Goal: Task Accomplishment & Management: Use online tool/utility

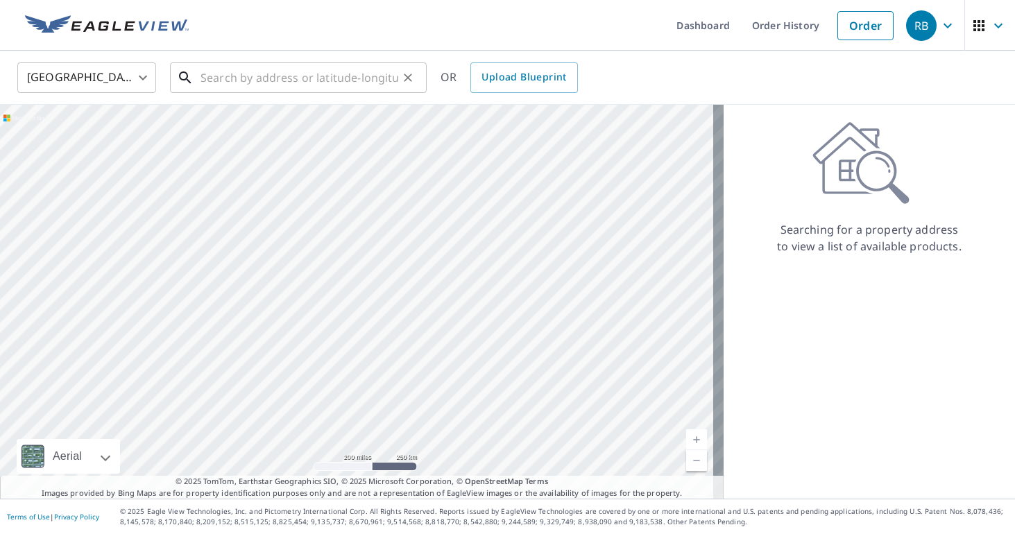
click at [219, 70] on input "text" at bounding box center [300, 77] width 198 height 39
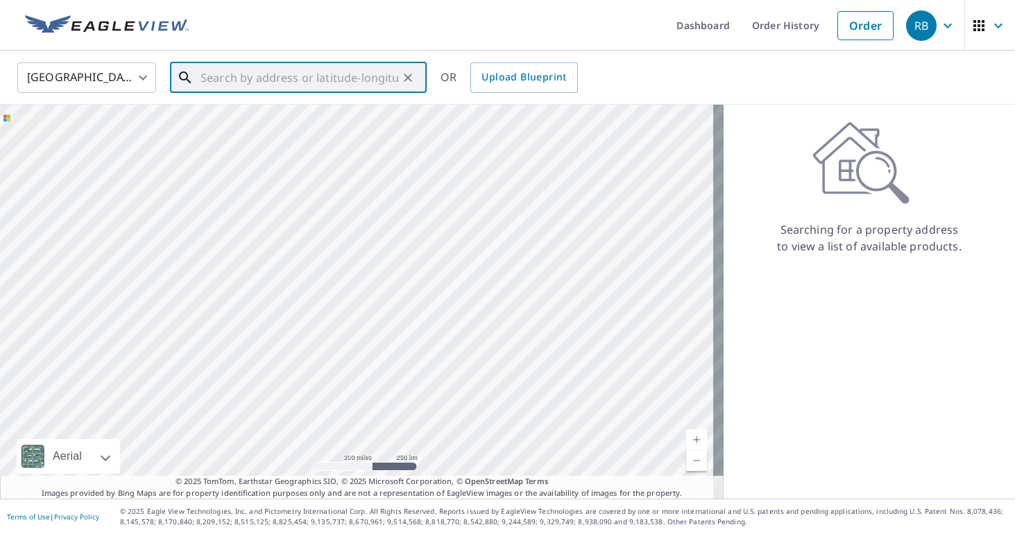
paste input "[STREET_ADDRESS]"
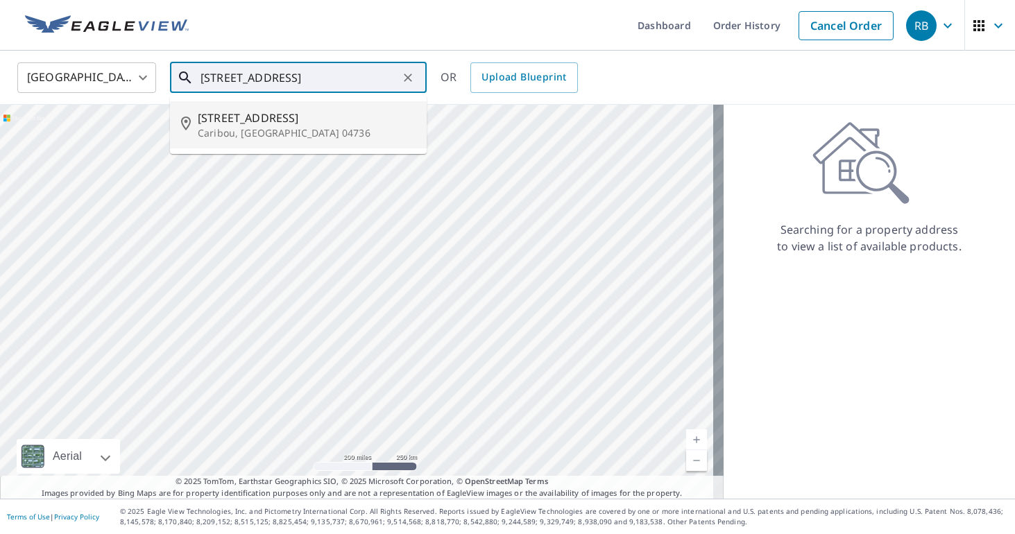
click at [242, 124] on span "[STREET_ADDRESS]" at bounding box center [307, 118] width 218 height 17
type input "47 River Rd Caribou, ME 04736"
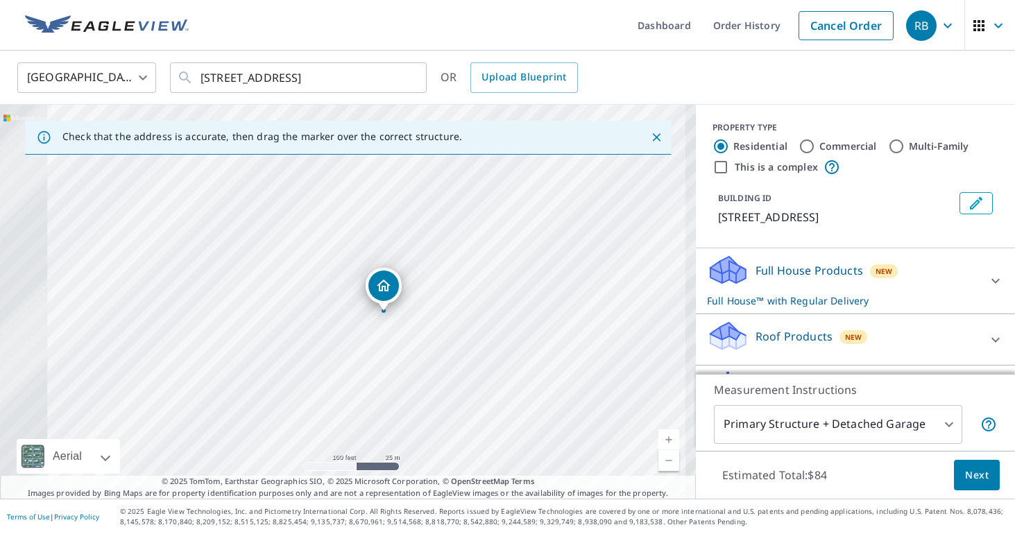
drag, startPoint x: 330, startPoint y: 298, endPoint x: 530, endPoint y: 230, distance: 211.2
click at [530, 230] on div "47 River Rd Caribou, ME 04736" at bounding box center [348, 302] width 696 height 394
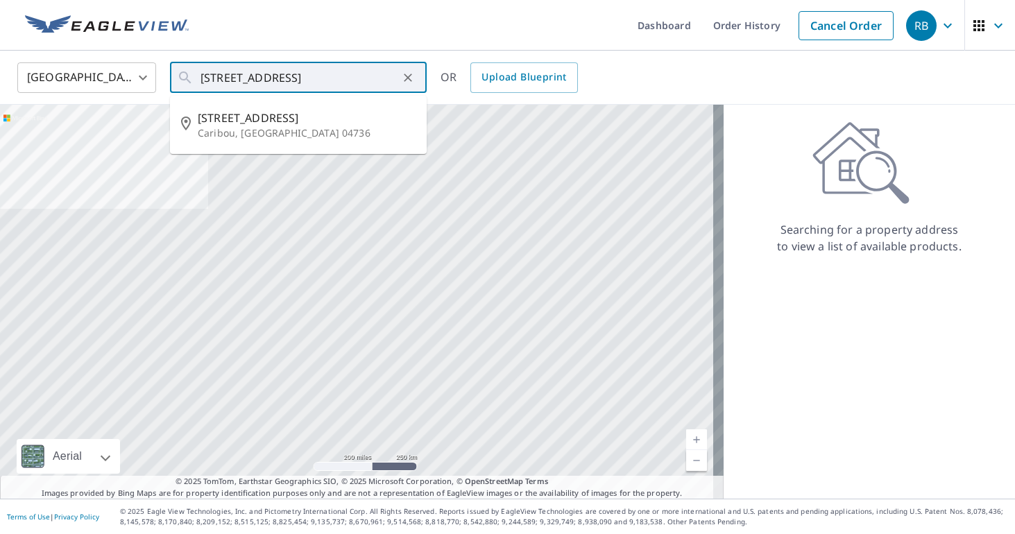
type input "[STREET_ADDRESS]"
